Goal: Task Accomplishment & Management: Use online tool/utility

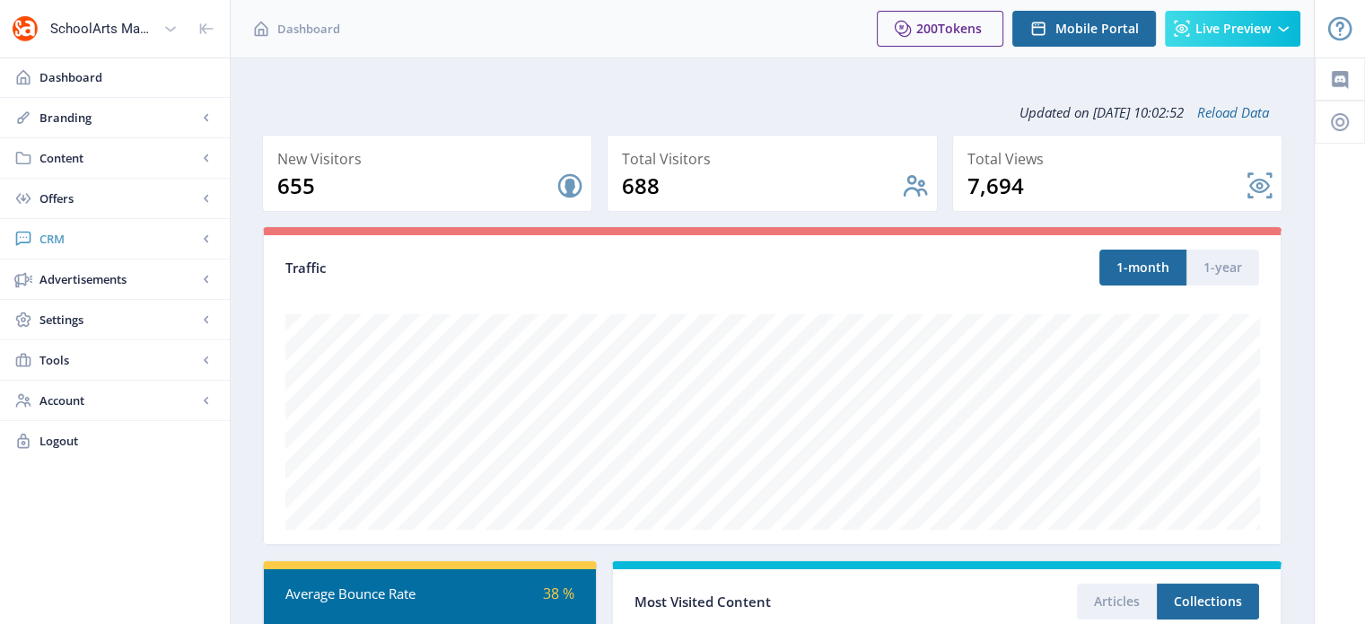
click at [58, 225] on link "CRM" at bounding box center [115, 238] width 230 height 39
click at [79, 267] on link "Readers" at bounding box center [115, 278] width 194 height 39
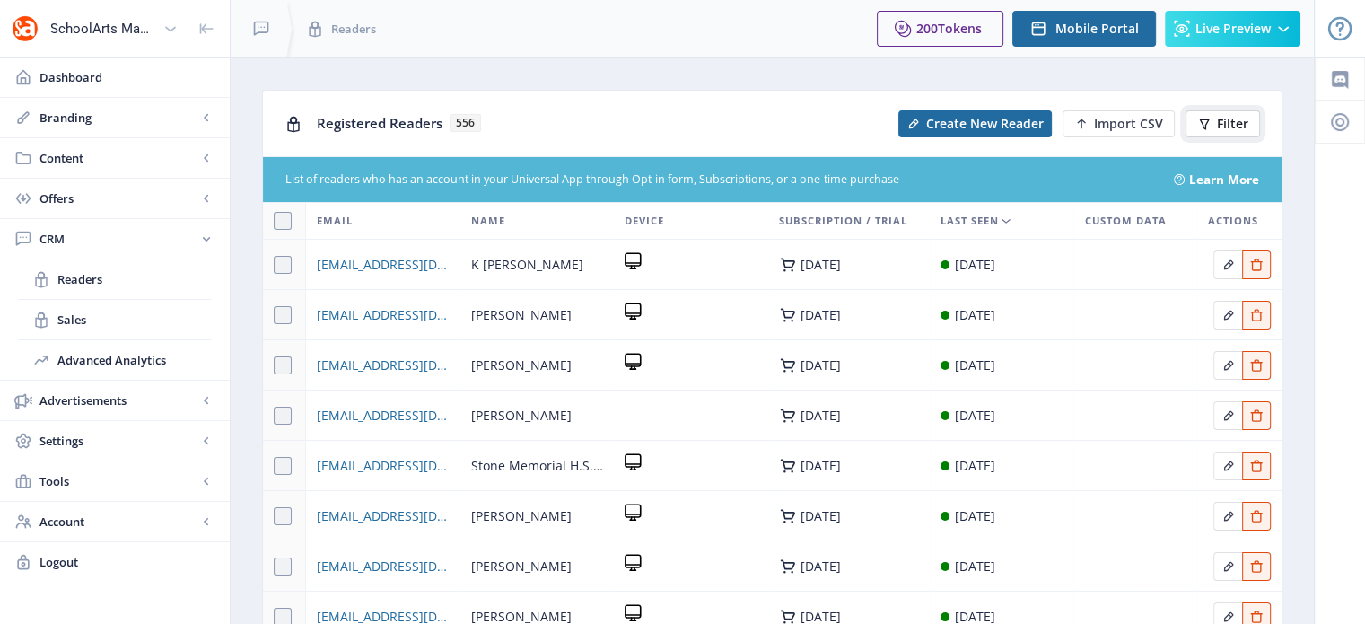
click at [1224, 120] on span "Filter" at bounding box center [1232, 124] width 31 height 14
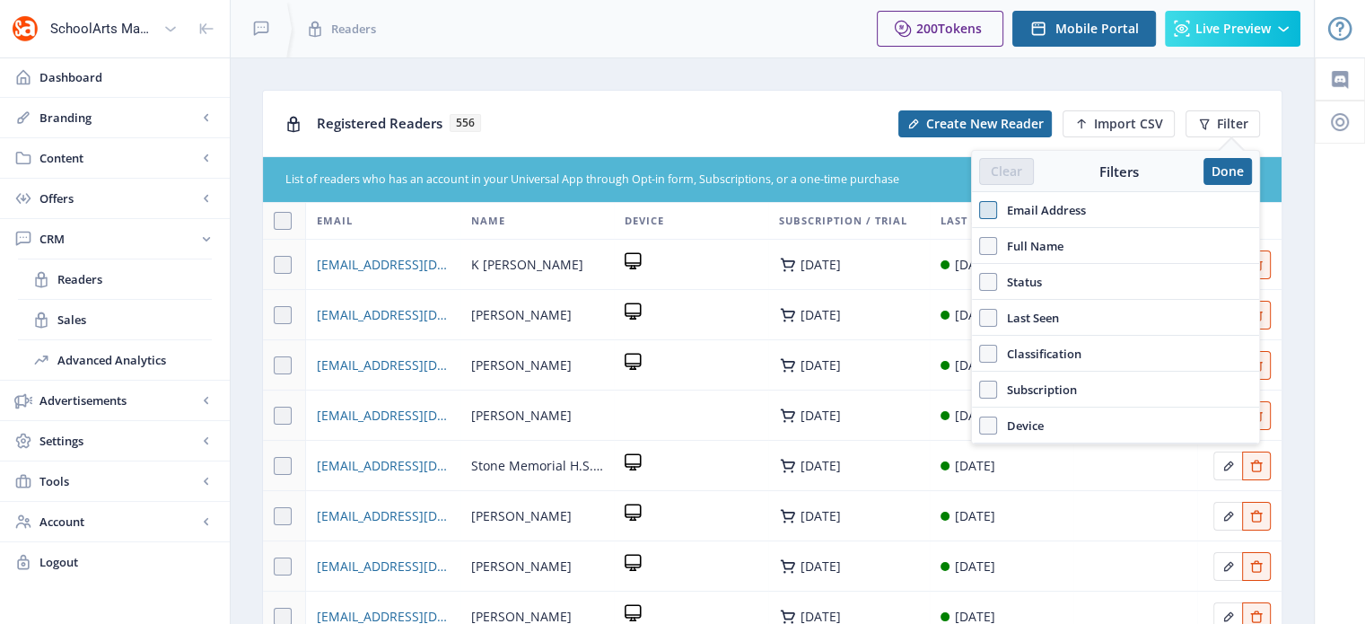
click at [988, 206] on span at bounding box center [988, 210] width 18 height 18
click at [980, 210] on input "Email Address" at bounding box center [979, 210] width 1 height 1
checkbox input "true"
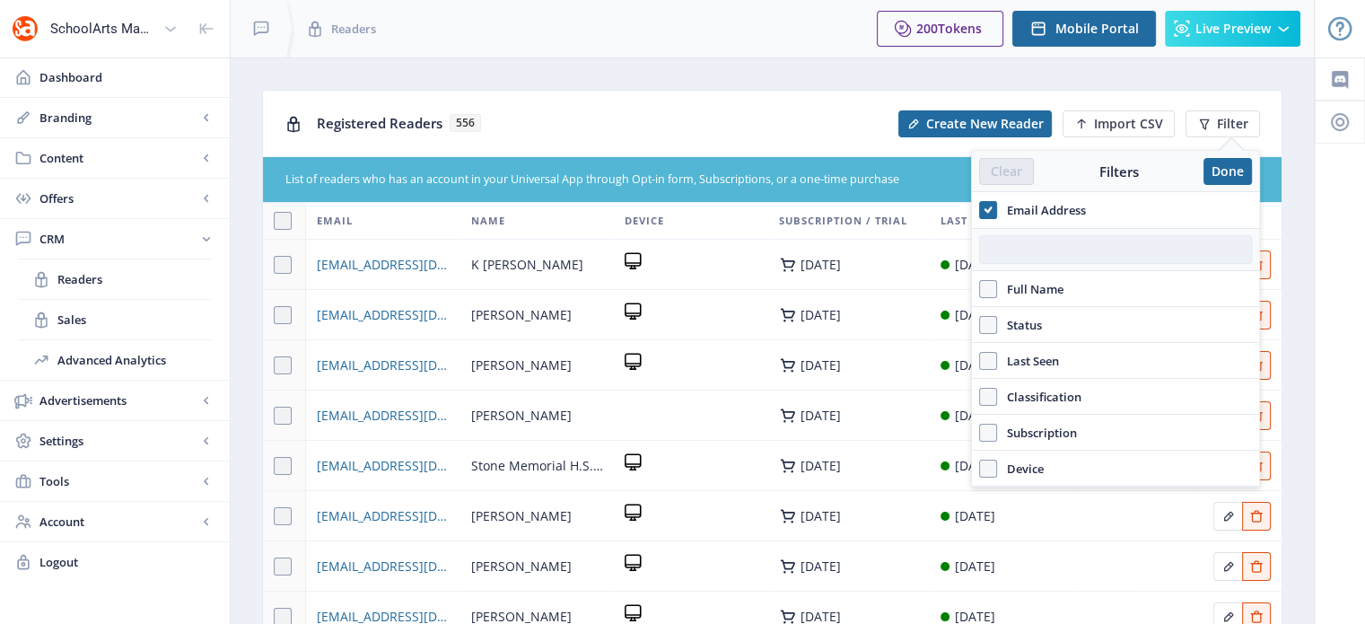
click at [1014, 252] on input "text" at bounding box center [1115, 249] width 273 height 29
paste input "[EMAIL_ADDRESS][DOMAIN_NAME]."
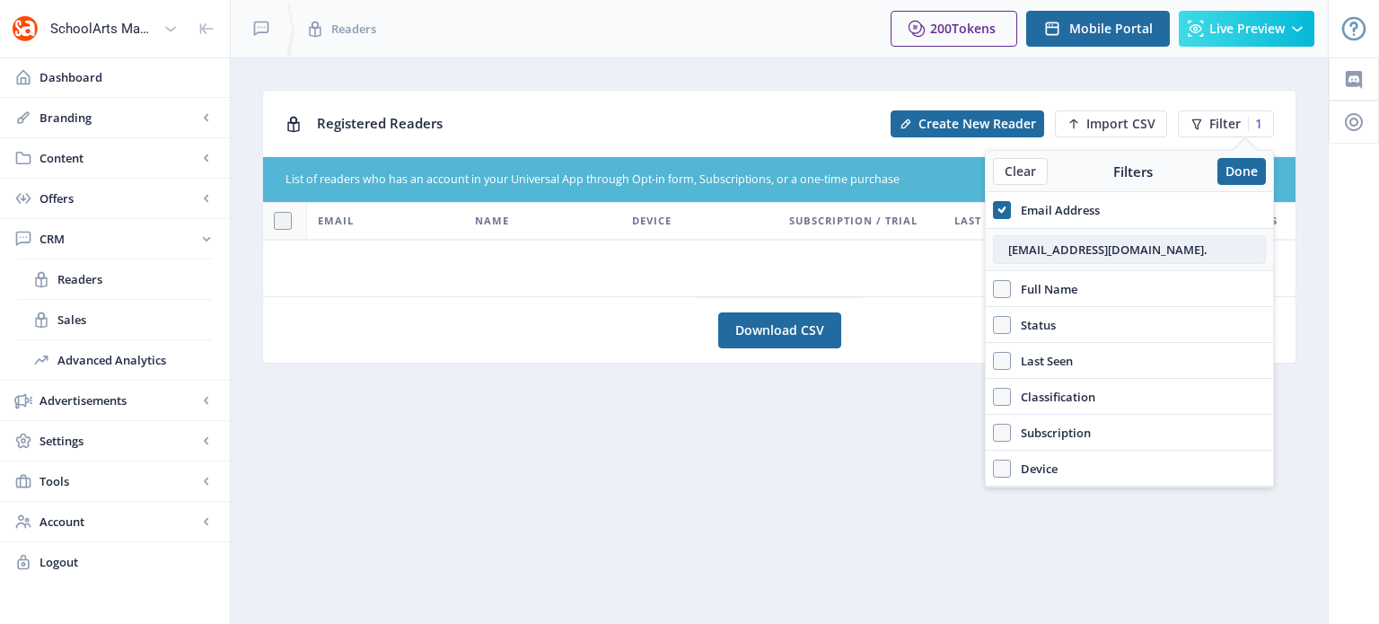
click at [1142, 252] on input "[EMAIL_ADDRESS][DOMAIN_NAME]." at bounding box center [1129, 249] width 273 height 29
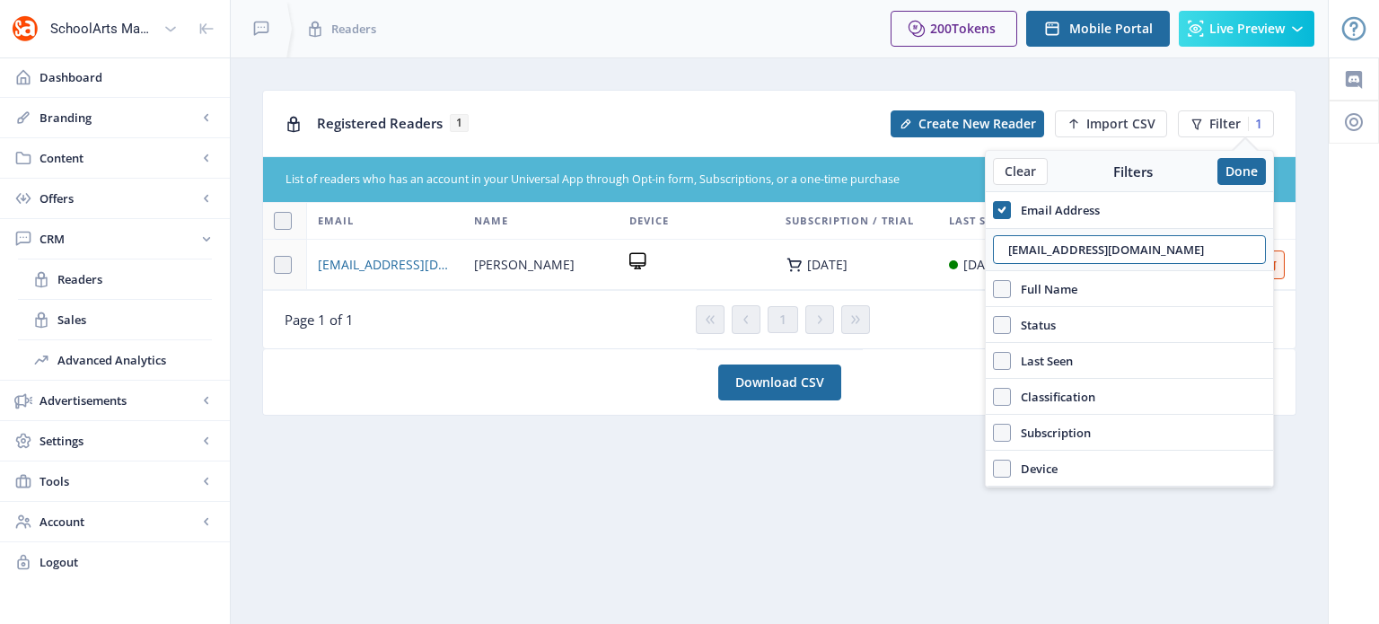
type input "[EMAIL_ADDRESS][DOMAIN_NAME]"
click at [934, 376] on nb-card "Download CSV" at bounding box center [779, 382] width 1034 height 66
click at [794, 128] on div "Registered Readers 1" at bounding box center [598, 123] width 563 height 37
click at [685, 60] on nb-layout-column "Registered Readers 1 Create New Reader Import CSV Filter 1 List of readers who …" at bounding box center [779, 340] width 1099 height 566
